Goal: Communication & Community: Answer question/provide support

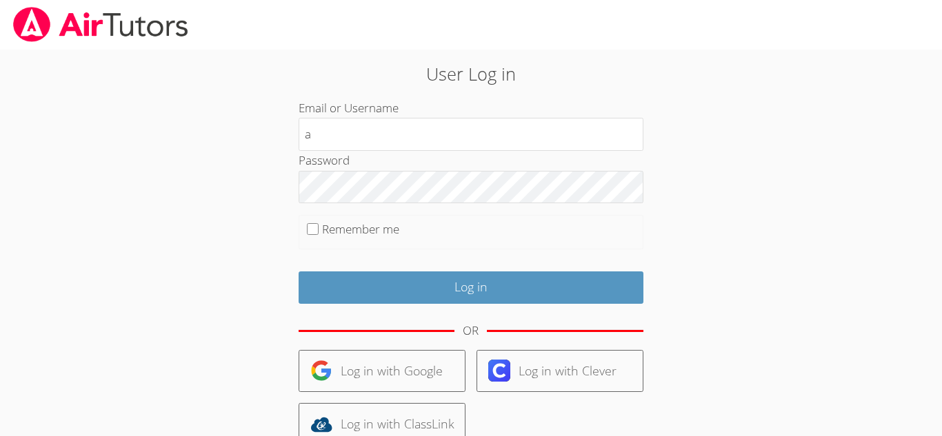
type input "[EMAIL_ADDRESS][DOMAIN_NAME]"
click at [325, 232] on label "Remember me" at bounding box center [360, 229] width 77 height 16
click at [318, 232] on input "Remember me" at bounding box center [313, 229] width 12 height 12
checkbox input "true"
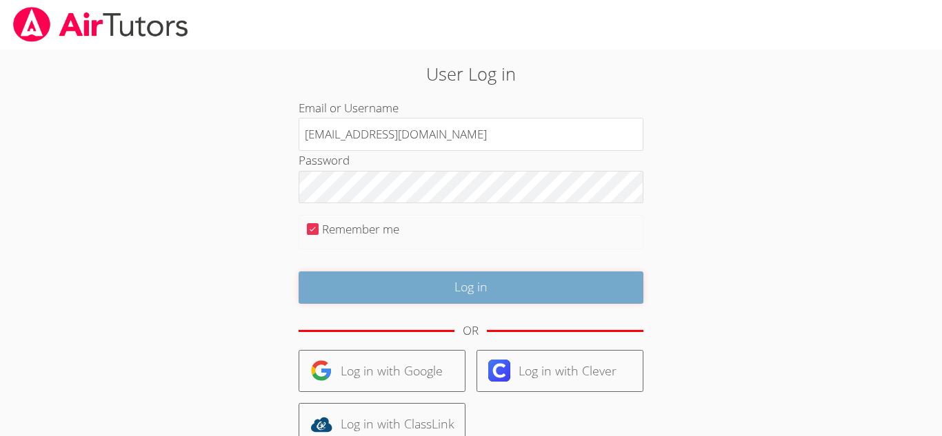
click at [374, 295] on input "Log in" at bounding box center [470, 288] width 345 height 32
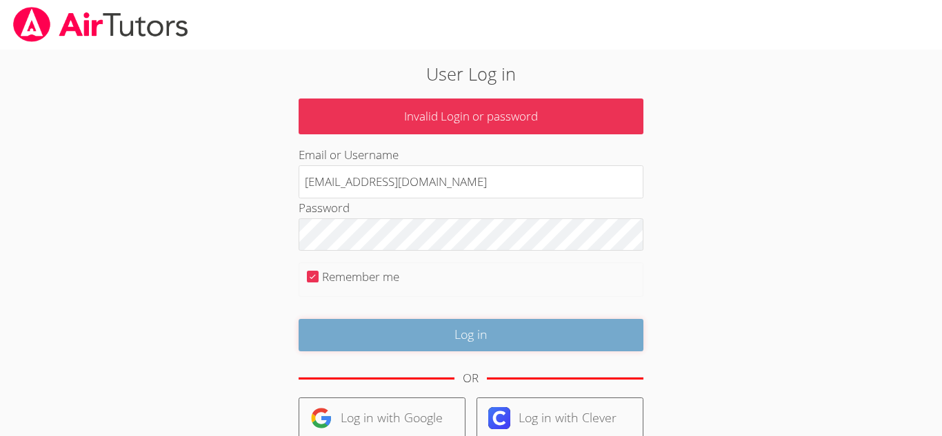
click at [454, 340] on input "Log in" at bounding box center [470, 335] width 345 height 32
click at [469, 345] on input "Log in" at bounding box center [470, 335] width 345 height 32
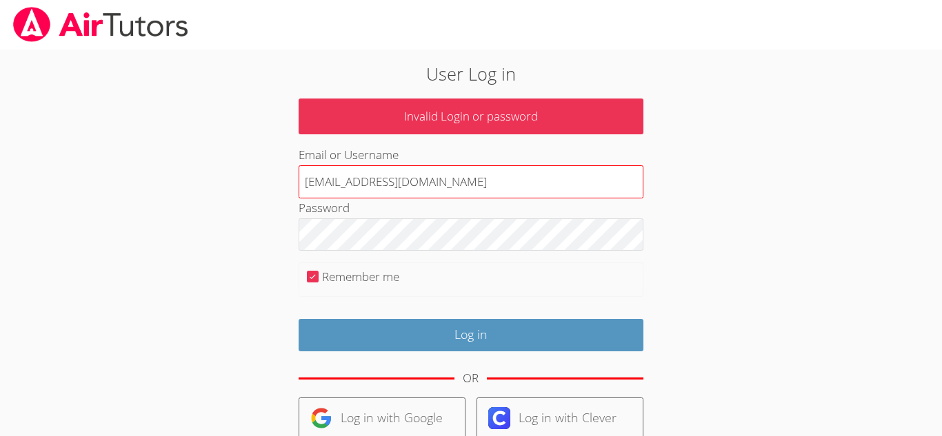
click at [476, 180] on input "[EMAIL_ADDRESS][DOMAIN_NAME]" at bounding box center [470, 181] width 345 height 33
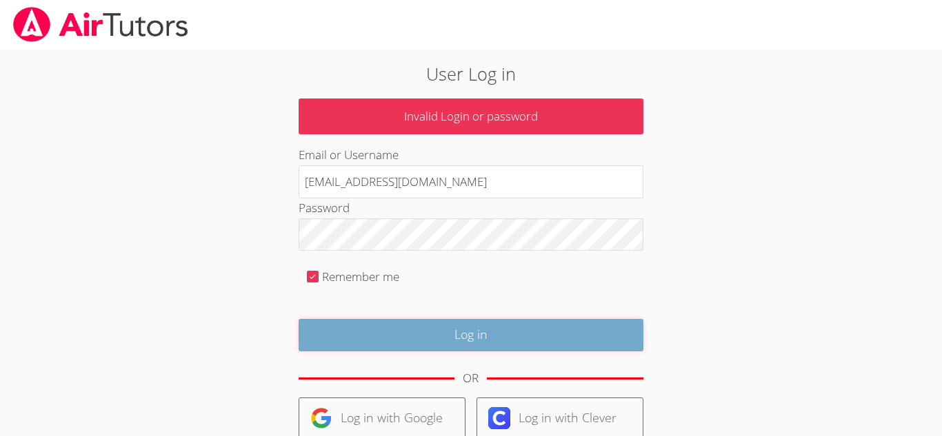
click at [507, 332] on input "Log in" at bounding box center [470, 335] width 345 height 32
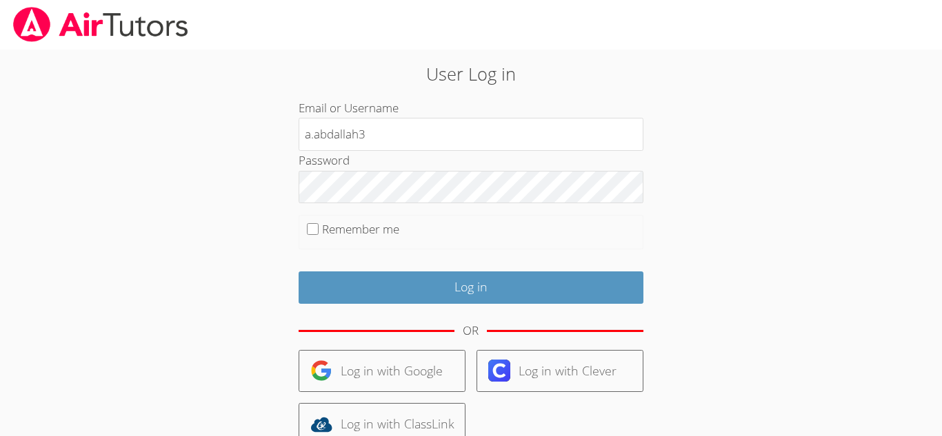
type input "[EMAIL_ADDRESS][DOMAIN_NAME]"
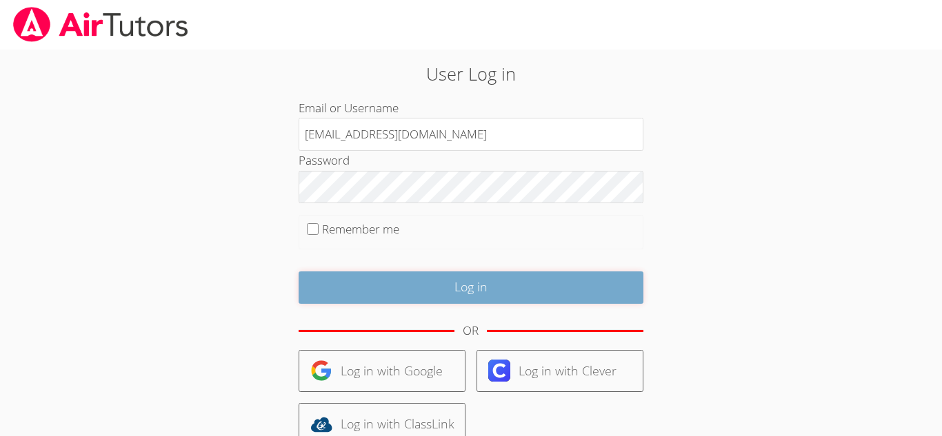
click at [488, 297] on input "Log in" at bounding box center [470, 288] width 345 height 32
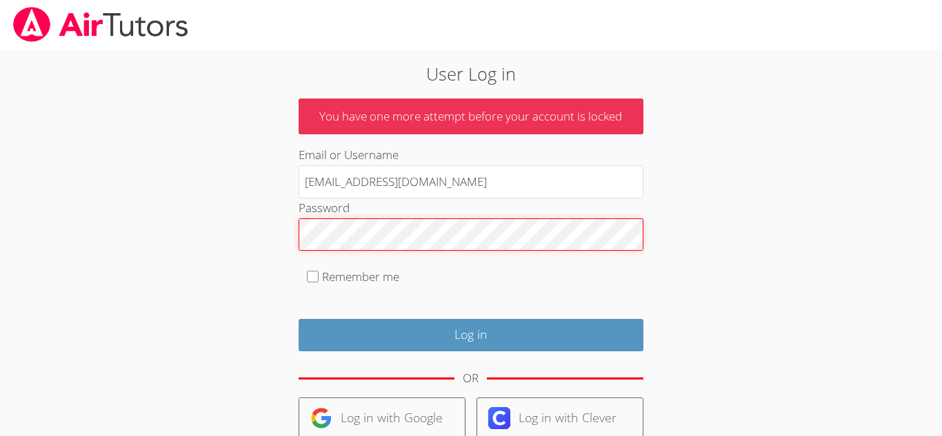
click at [298, 319] on input "Log in" at bounding box center [470, 335] width 345 height 32
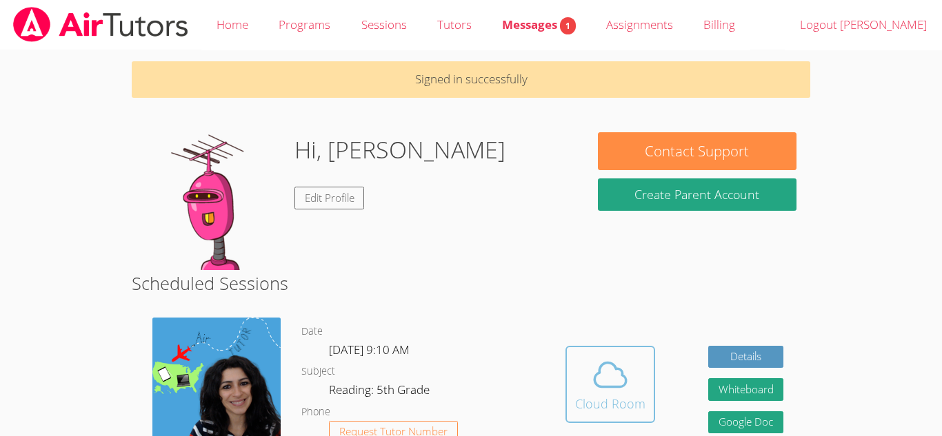
click at [599, 371] on icon at bounding box center [610, 375] width 32 height 24
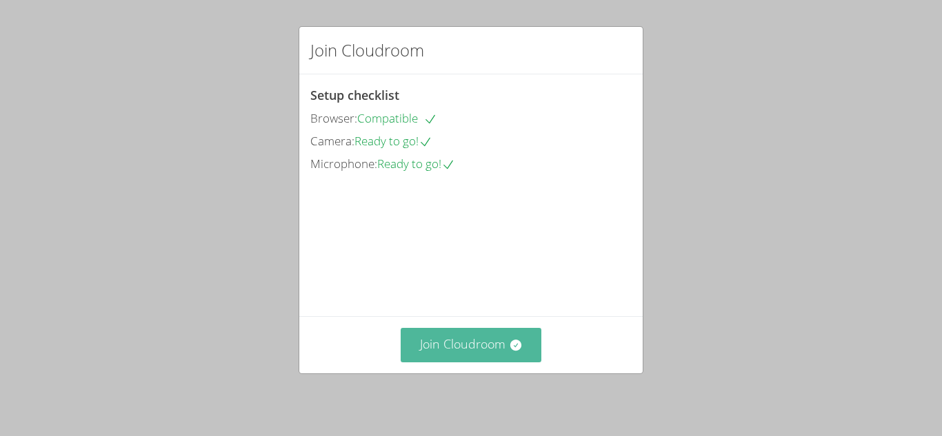
click at [450, 340] on button "Join Cloudroom" at bounding box center [470, 345] width 141 height 34
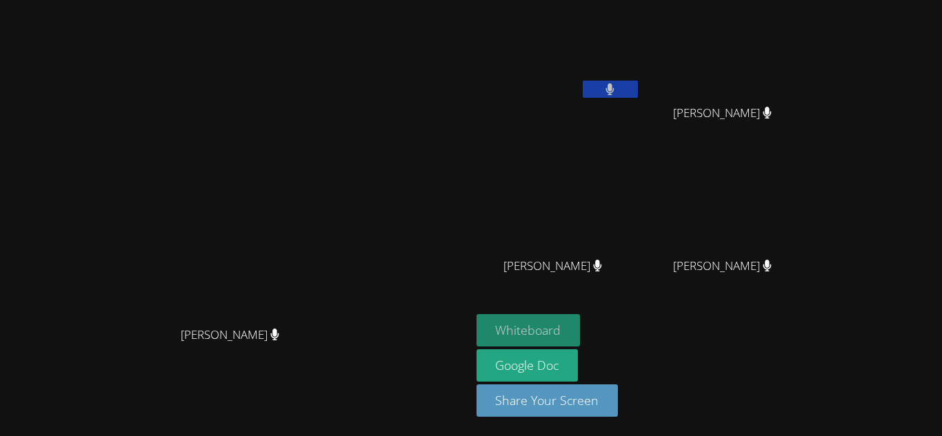
click at [580, 332] on button "Whiteboard" at bounding box center [528, 330] width 104 height 32
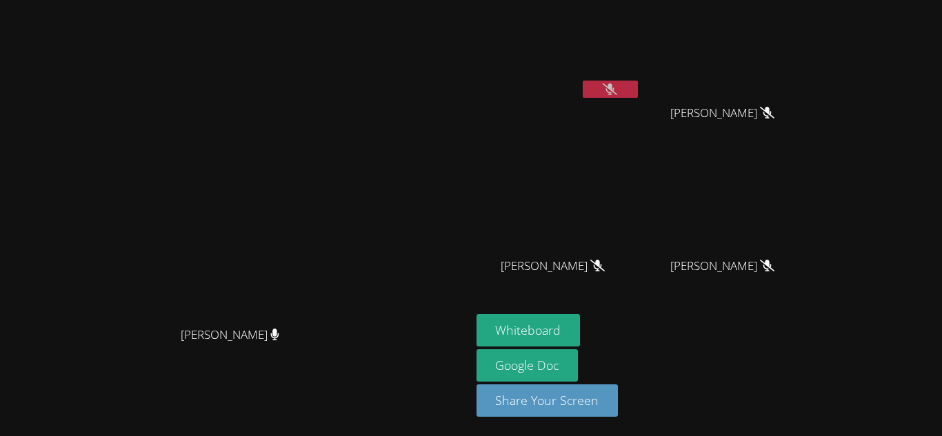
click at [617, 92] on icon at bounding box center [609, 89] width 14 height 12
click at [638, 90] on button at bounding box center [609, 89] width 55 height 17
click at [617, 85] on icon at bounding box center [609, 89] width 14 height 12
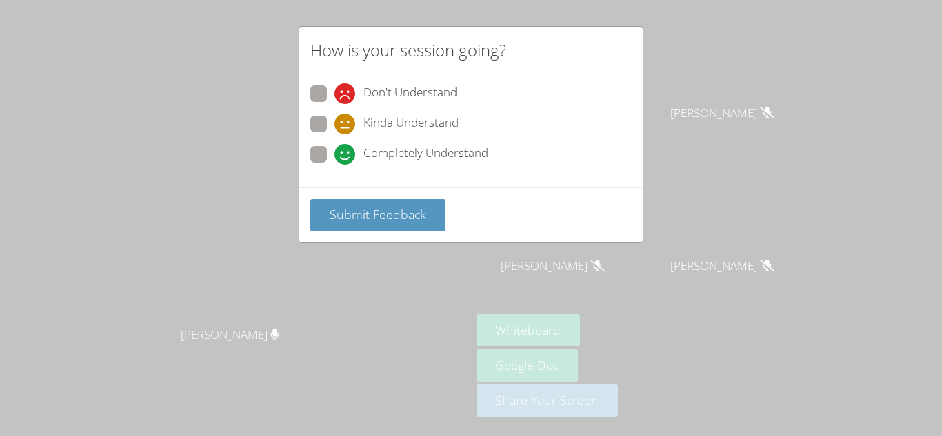
click at [481, 152] on span "Completely Understand" at bounding box center [425, 154] width 125 height 21
click at [346, 152] on input "Completely Understand" at bounding box center [340, 152] width 12 height 12
radio input "true"
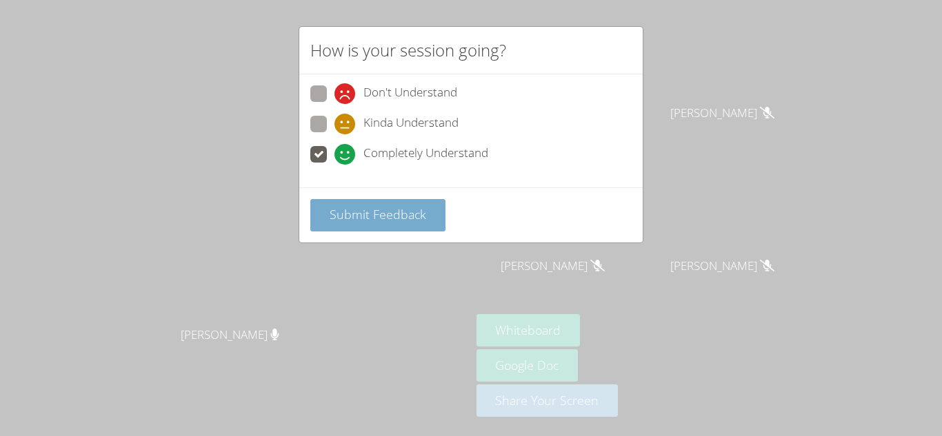
click at [439, 212] on button "Submit Feedback" at bounding box center [377, 215] width 135 height 32
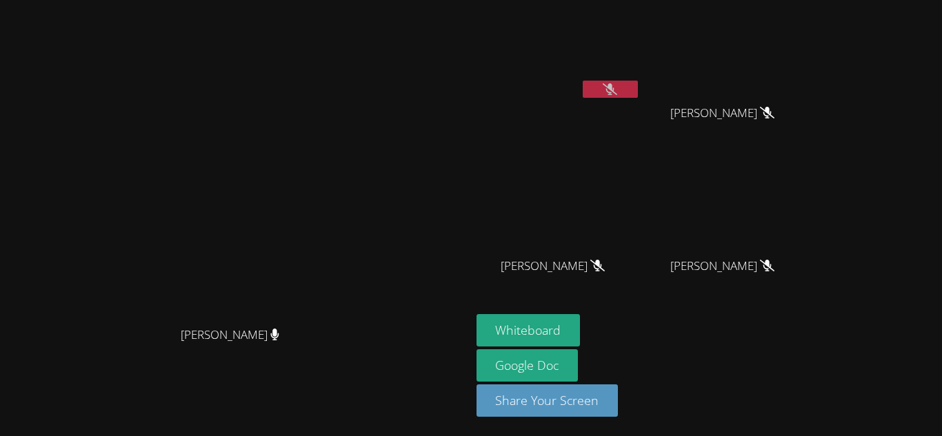
click at [617, 86] on icon at bounding box center [609, 89] width 14 height 12
click at [638, 92] on button at bounding box center [609, 89] width 55 height 17
